Goal: Task Accomplishment & Management: Use online tool/utility

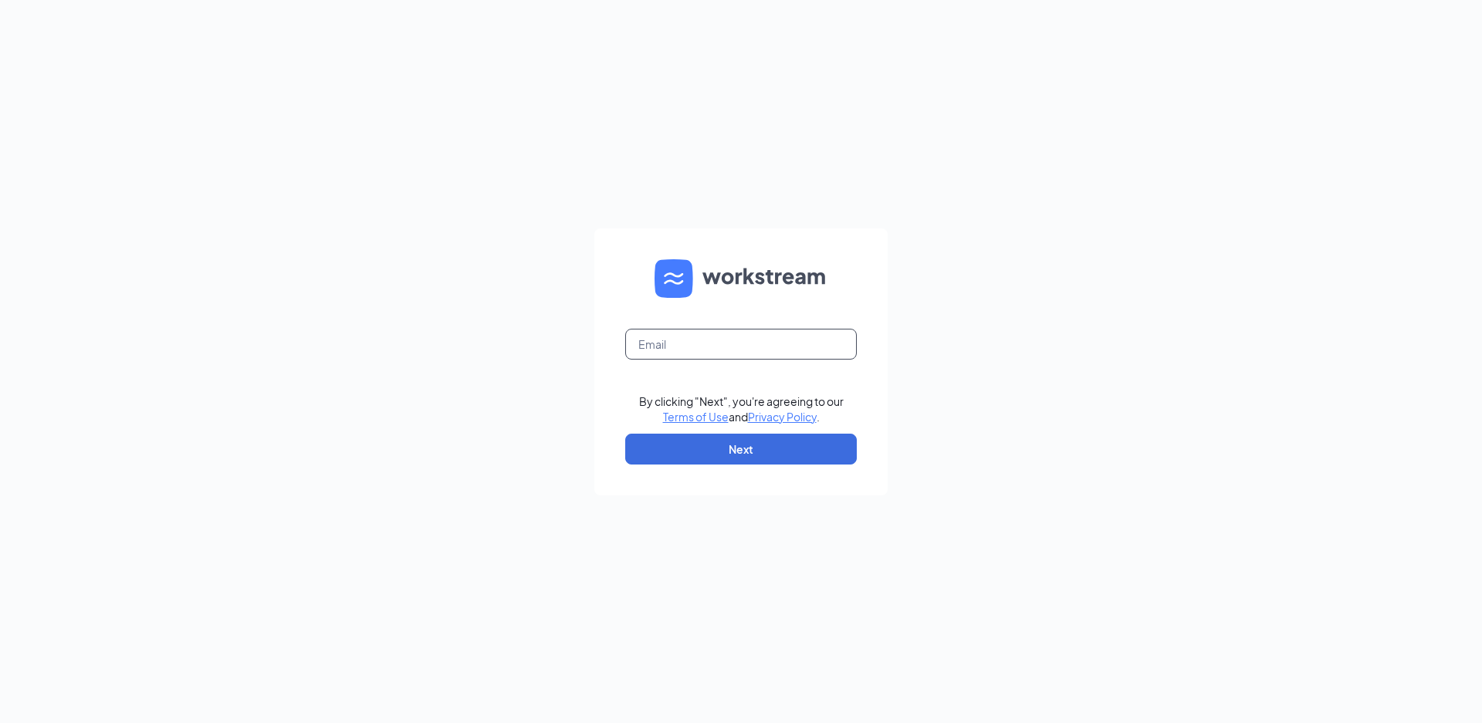
click at [711, 347] on input "text" at bounding box center [741, 344] width 232 height 31
type input "[EMAIL_ADDRESS][DOMAIN_NAME]"
click at [739, 452] on button "Next" at bounding box center [741, 449] width 232 height 31
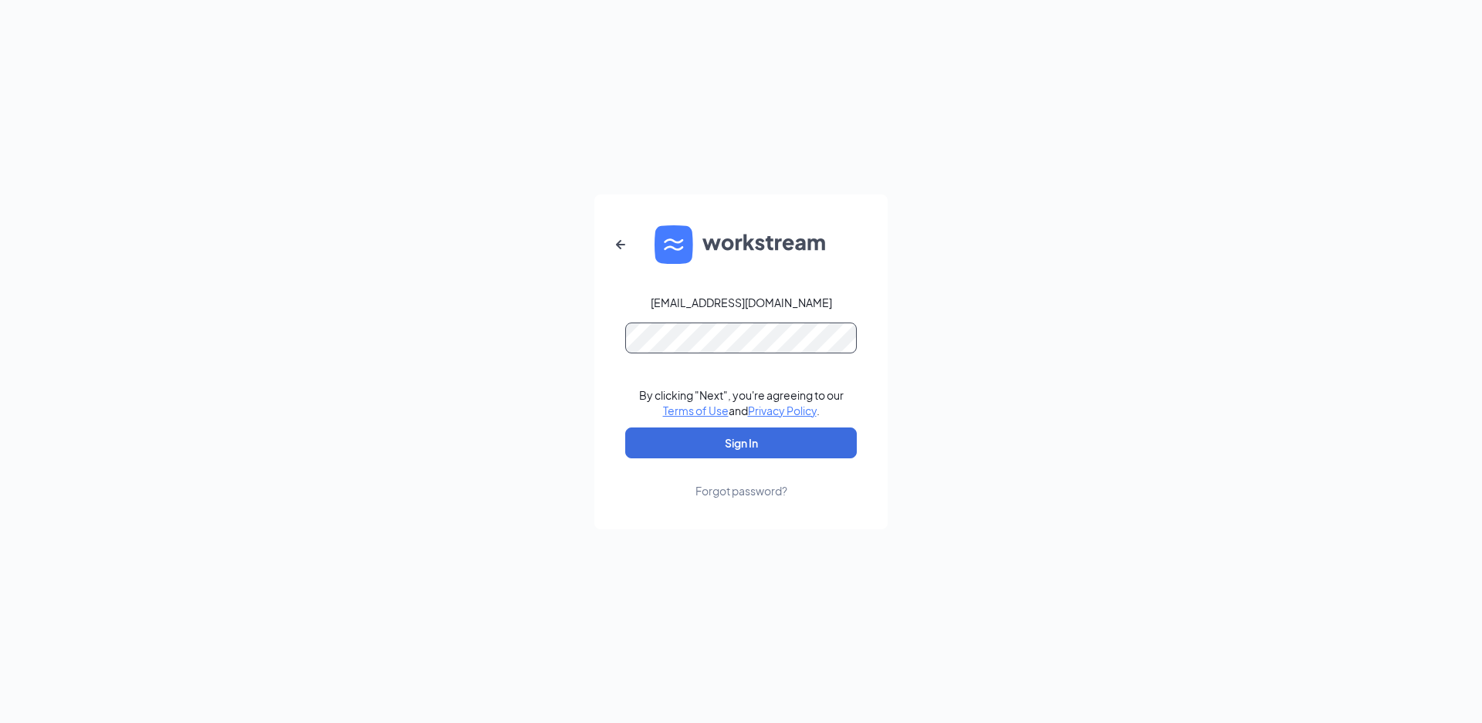
click at [625, 428] on button "Sign In" at bounding box center [741, 443] width 232 height 31
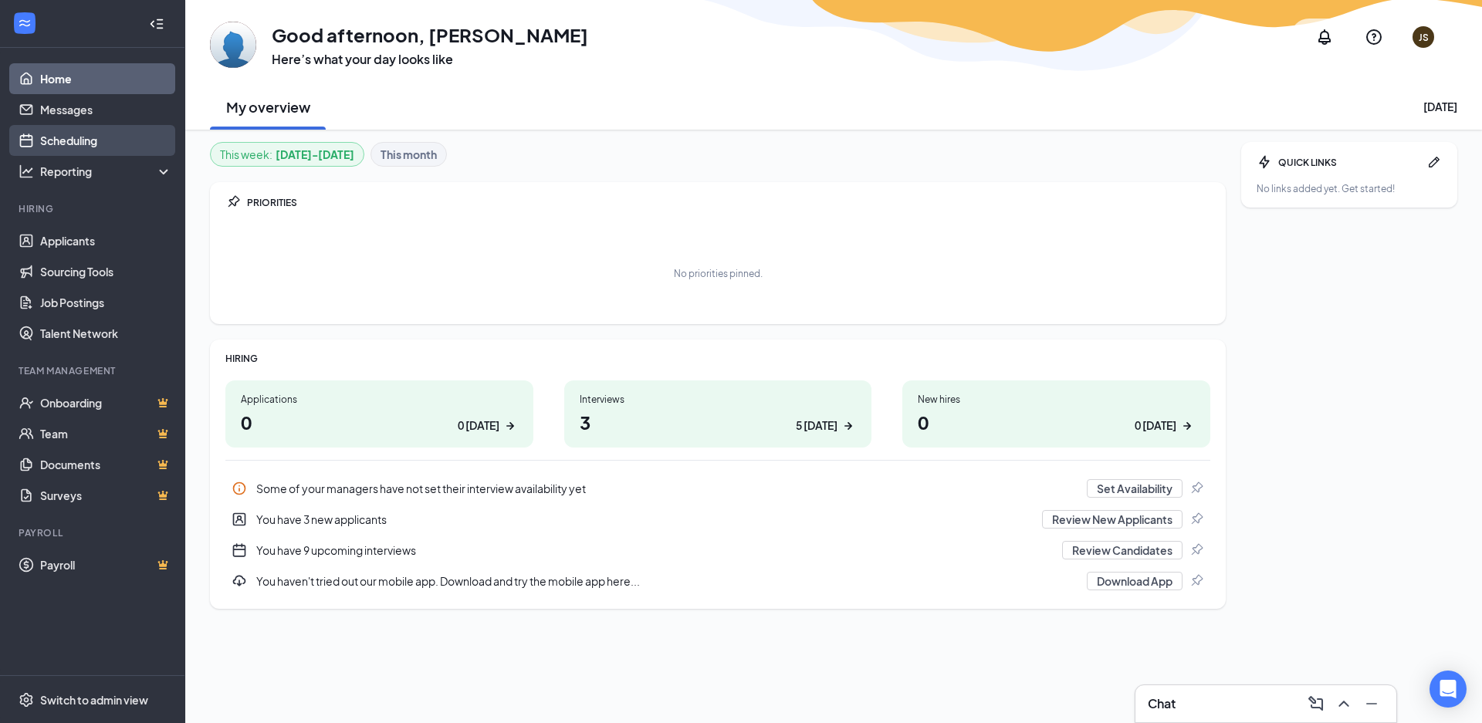
click at [43, 135] on link "Scheduling" at bounding box center [106, 140] width 132 height 31
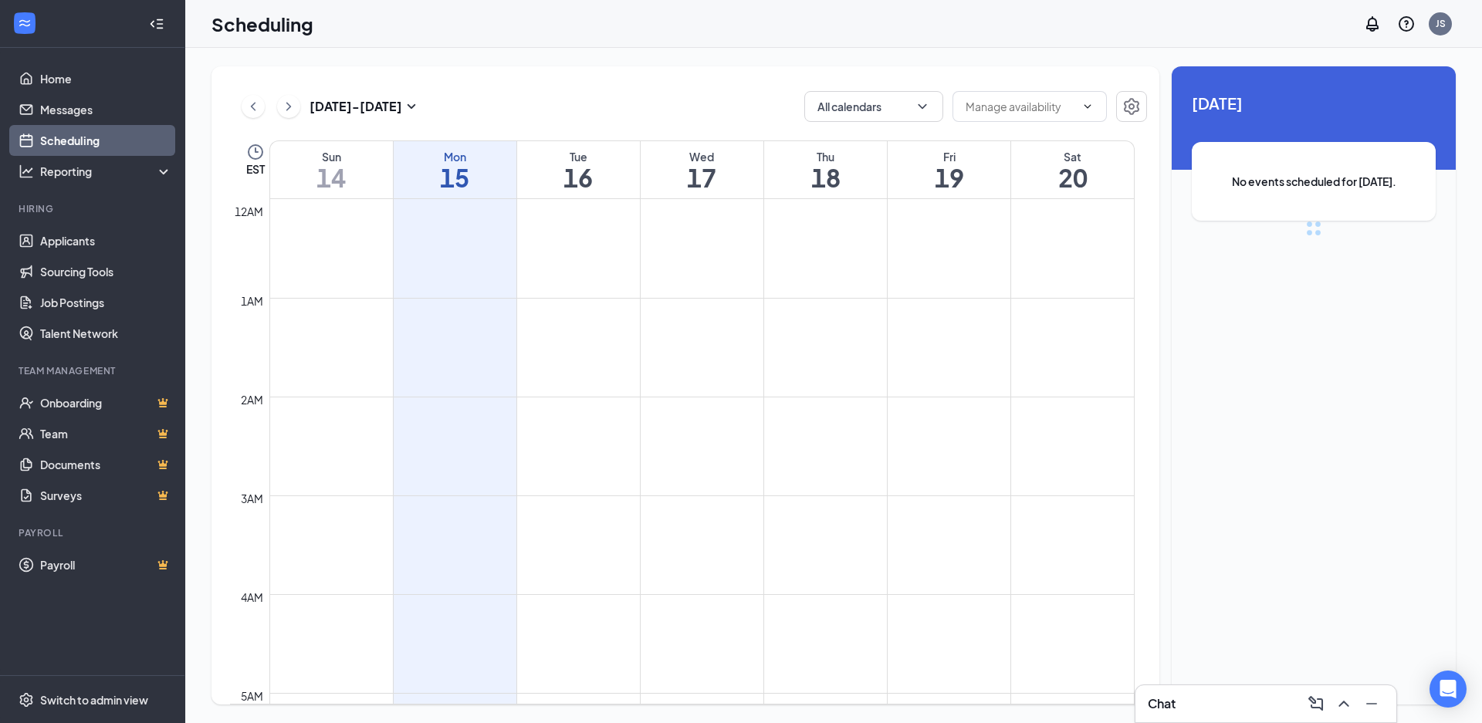
scroll to position [759, 0]
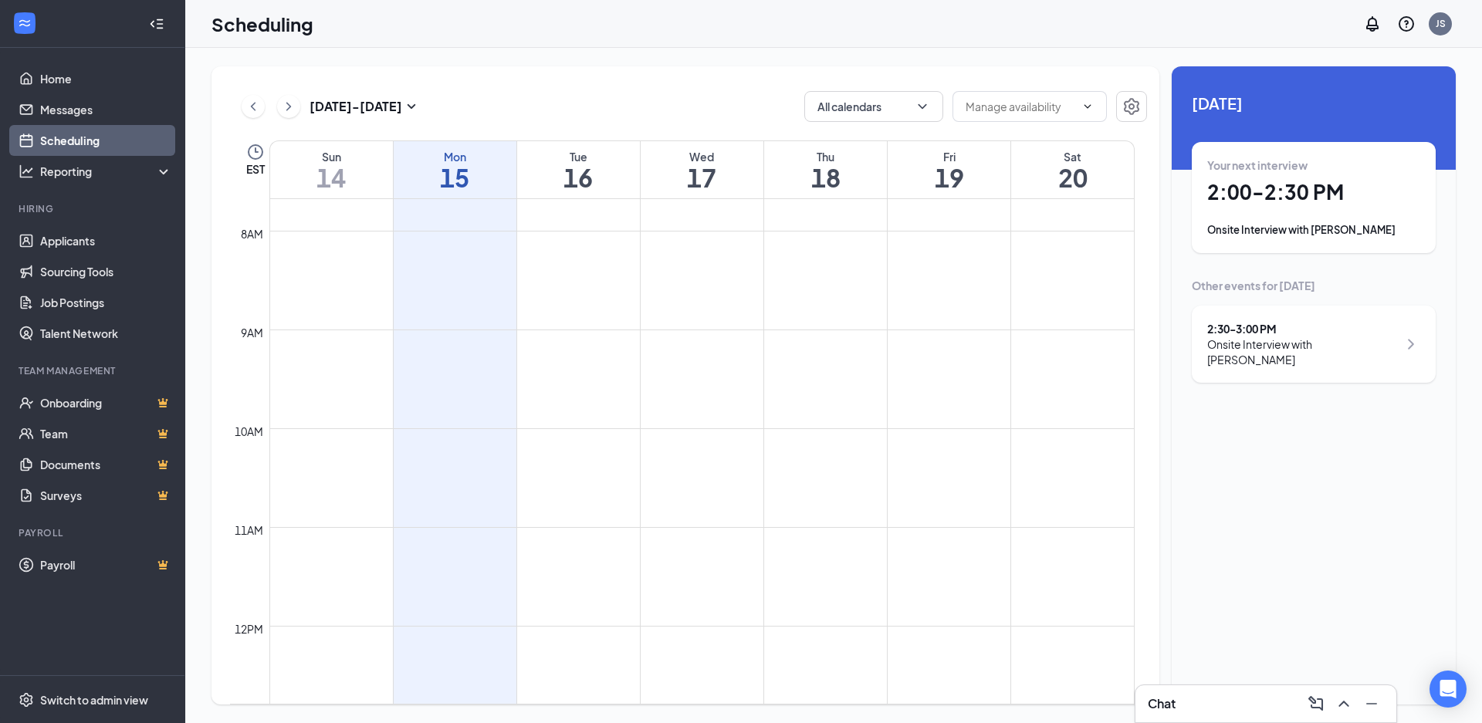
click at [66, 132] on link "Scheduling" at bounding box center [106, 140] width 132 height 31
click at [289, 107] on icon "ChevronRight" at bounding box center [288, 106] width 5 height 8
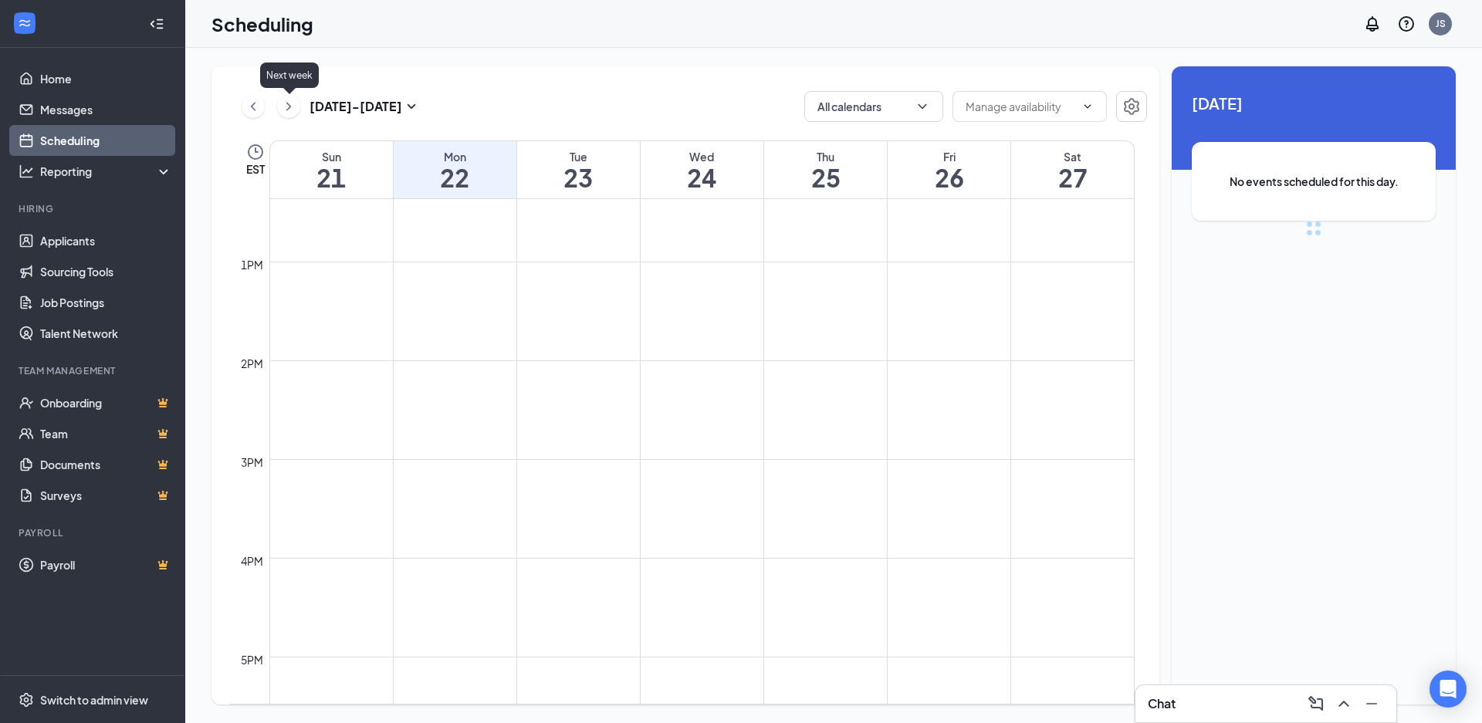
scroll to position [759, 0]
click at [252, 106] on icon "ChevronLeft" at bounding box center [253, 106] width 5 height 8
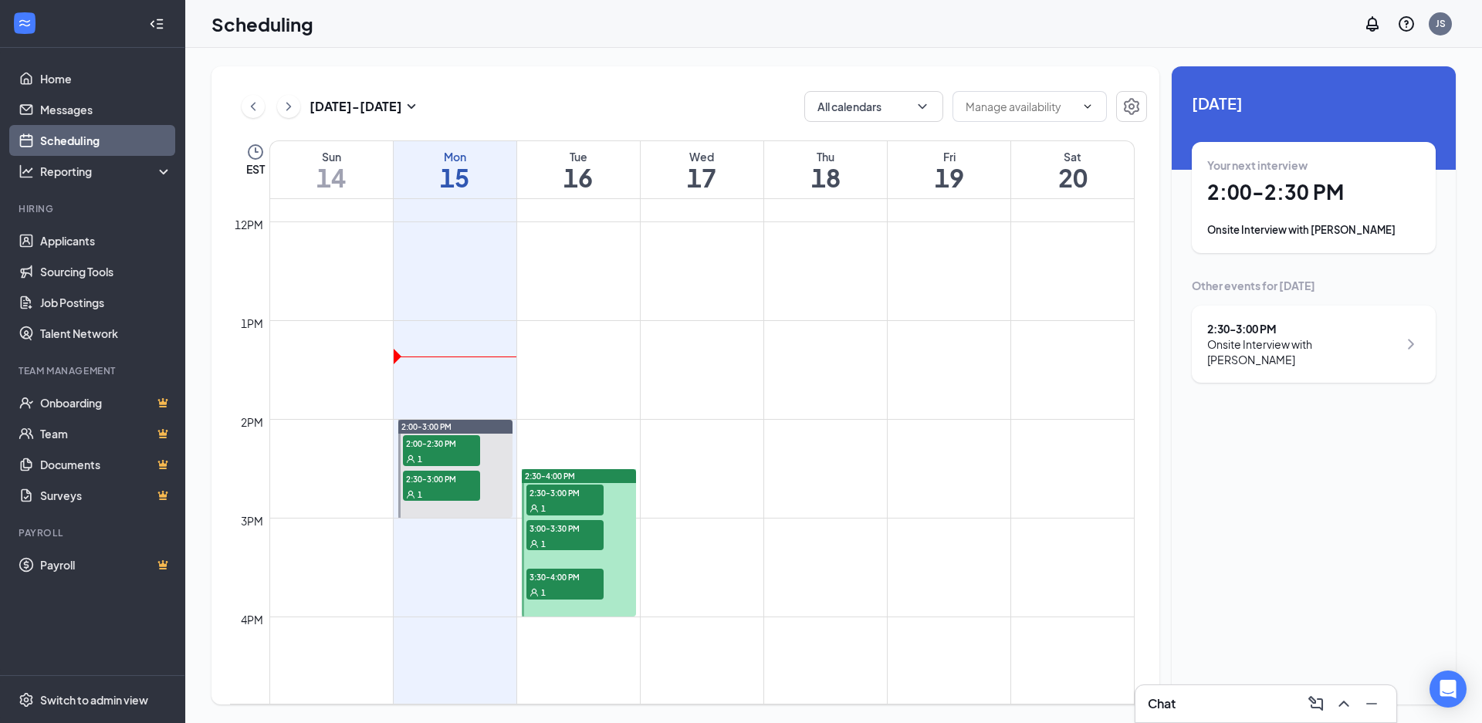
scroll to position [1299, 0]
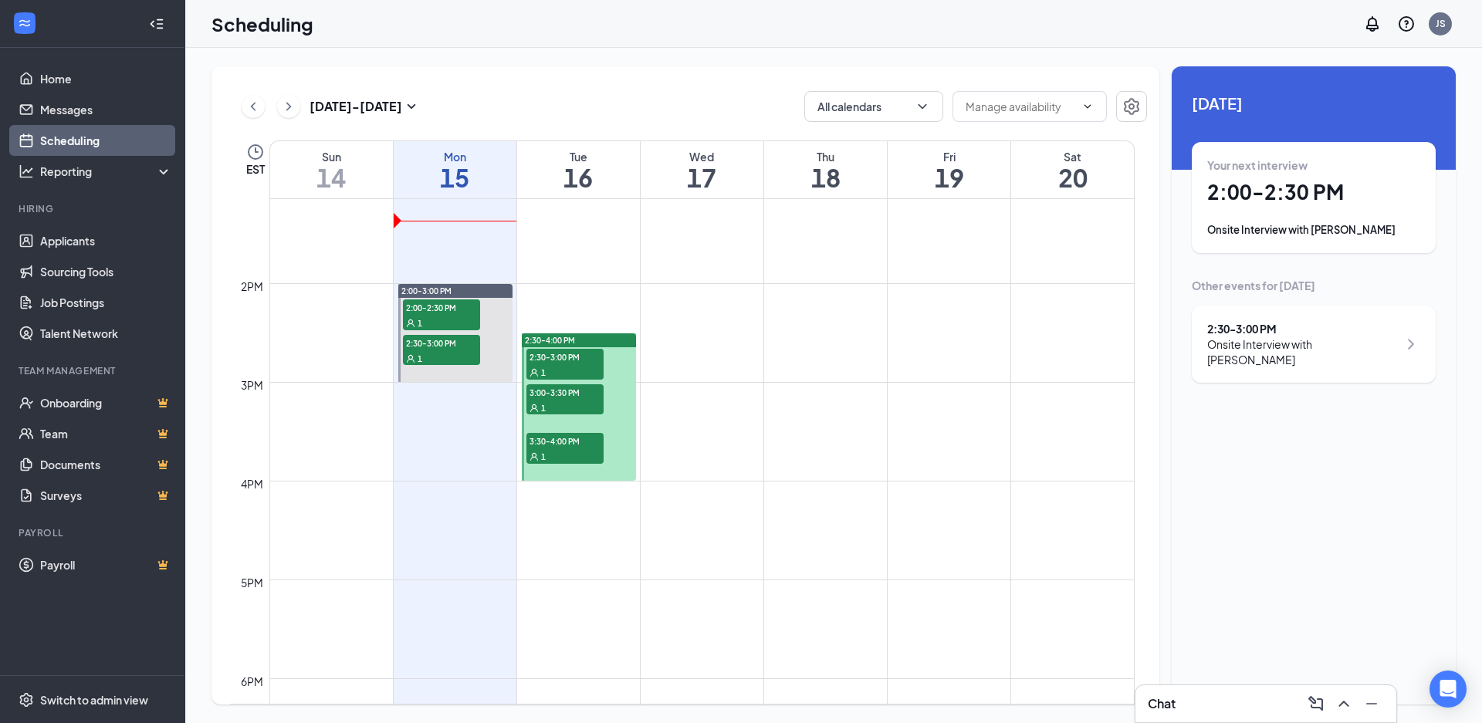
click at [1325, 205] on h1 "2:00 - 2:30 PM" at bounding box center [1313, 192] width 213 height 26
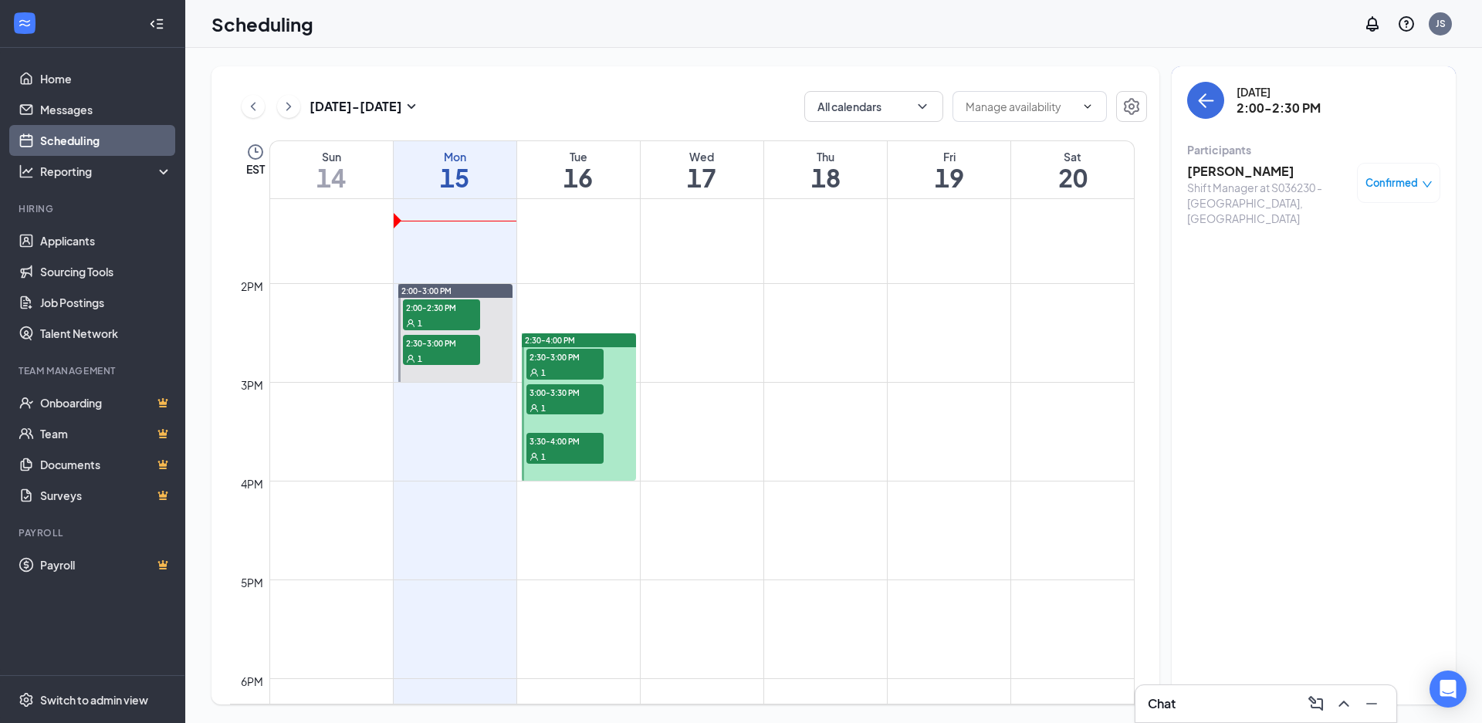
click at [1264, 174] on h3 "[PERSON_NAME]" at bounding box center [1268, 171] width 162 height 17
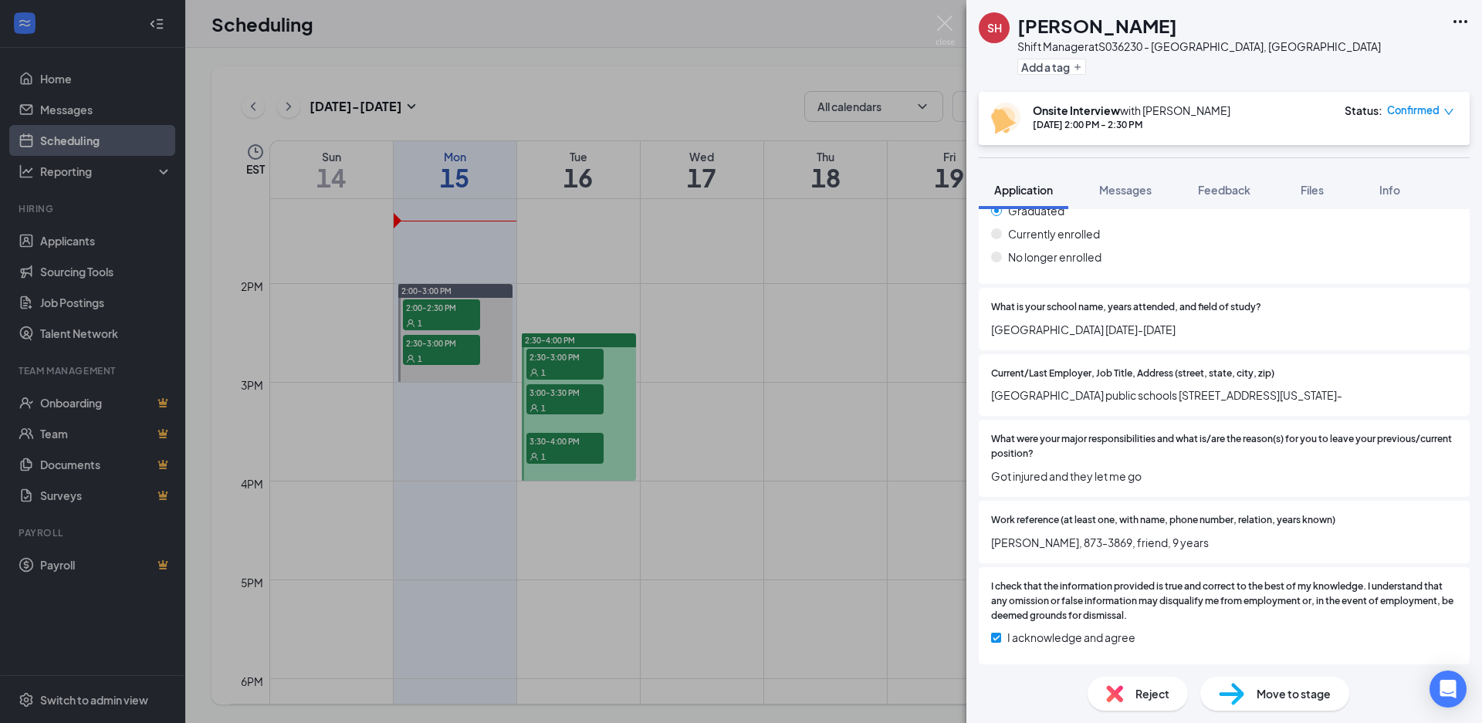
scroll to position [1548, 0]
click at [935, 29] on div "SH [PERSON_NAME] Shift Manager at S036230 - [GEOGRAPHIC_DATA], [GEOGRAPHIC_DATA…" at bounding box center [741, 361] width 1482 height 723
click at [942, 27] on div "Scheduling JS" at bounding box center [833, 24] width 1297 height 48
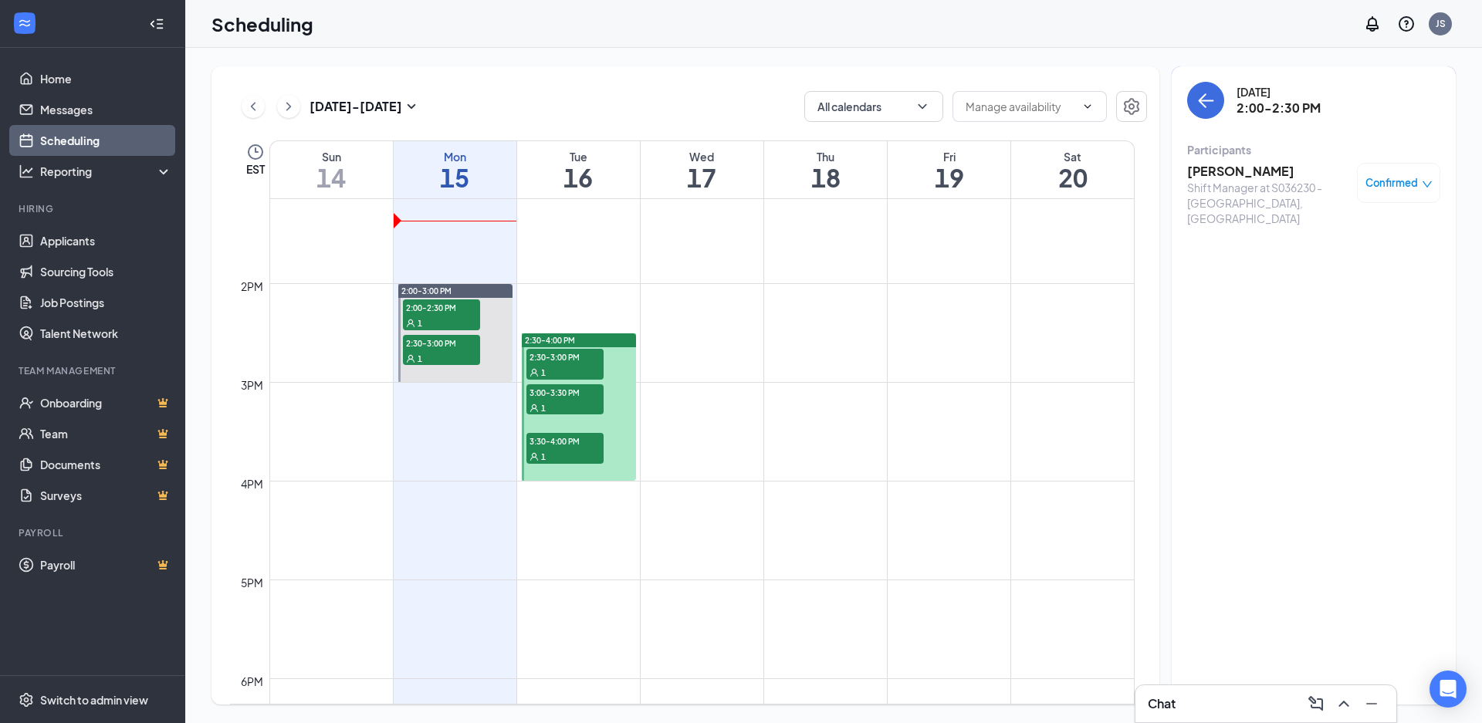
click at [427, 347] on span "2:30-3:00 PM" at bounding box center [441, 342] width 77 height 15
click at [1190, 164] on h3 "[PERSON_NAME]" at bounding box center [1268, 171] width 162 height 17
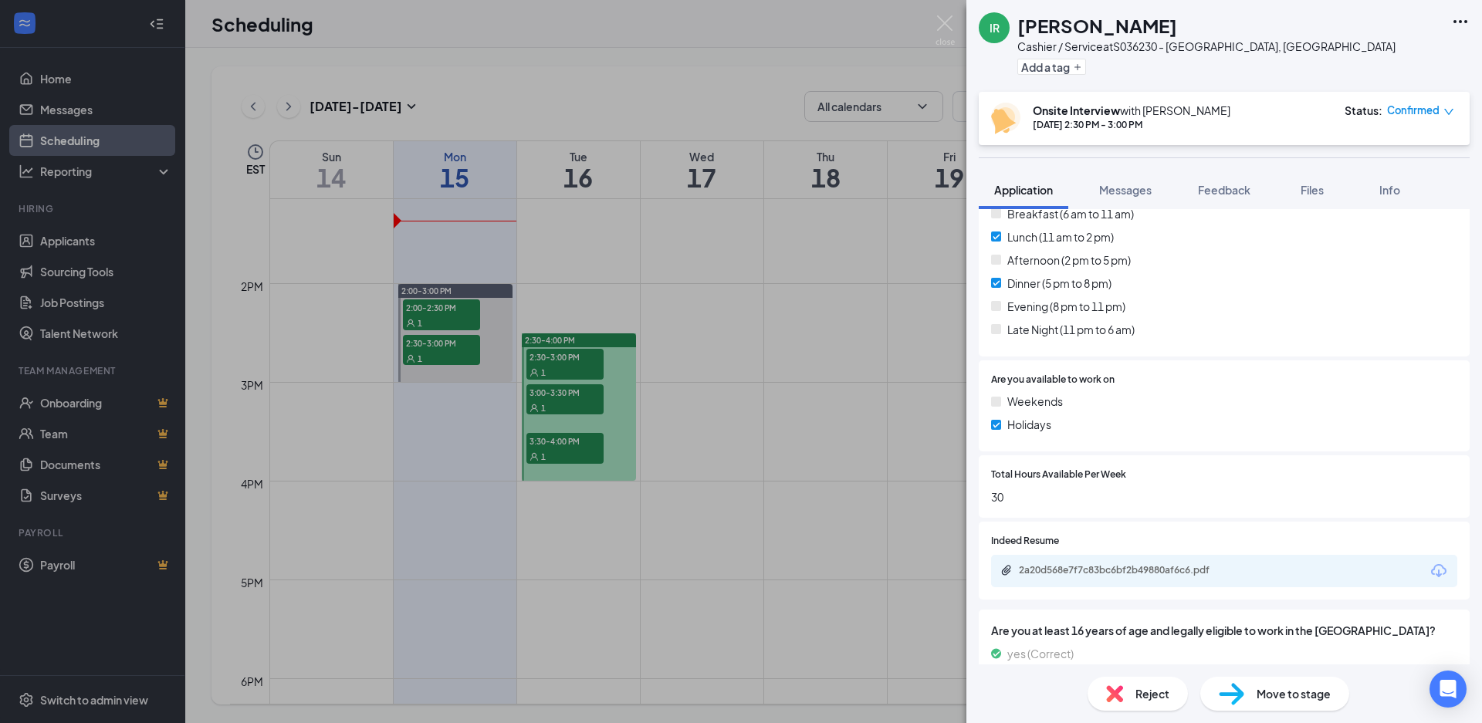
scroll to position [661, 0]
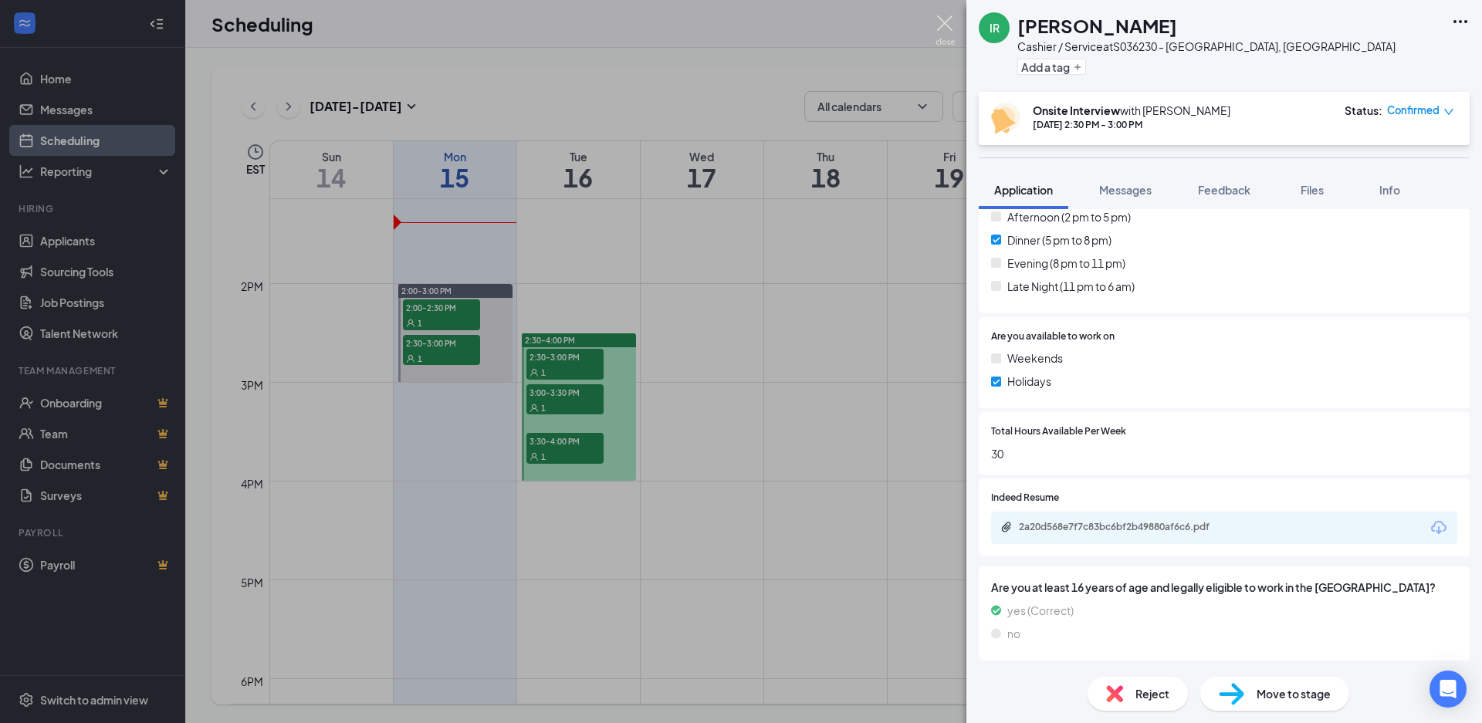
click at [937, 21] on img at bounding box center [945, 30] width 19 height 30
